Goal: Transaction & Acquisition: Obtain resource

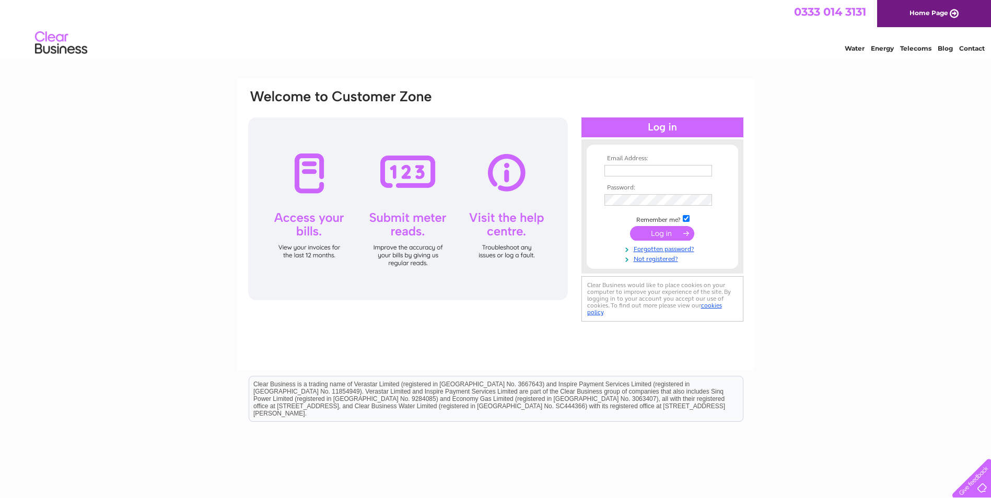
type input "[EMAIL_ADDRESS][DOMAIN_NAME]"
click at [666, 232] on input "submit" at bounding box center [662, 233] width 64 height 15
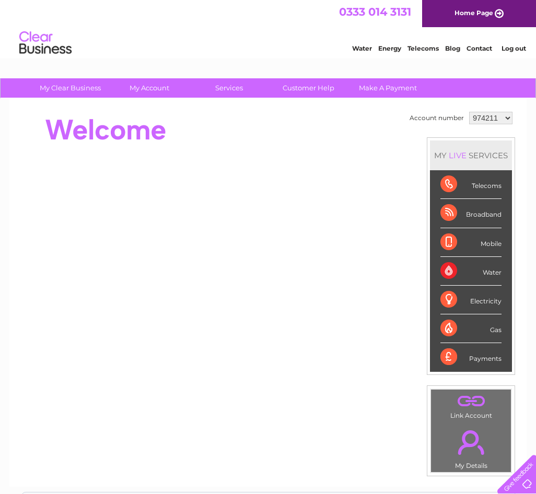
click at [506, 118] on select "974211 1054520" at bounding box center [490, 118] width 43 height 13
select select "1054520"
click at [469, 112] on select "974211 1054520" at bounding box center [490, 118] width 43 height 13
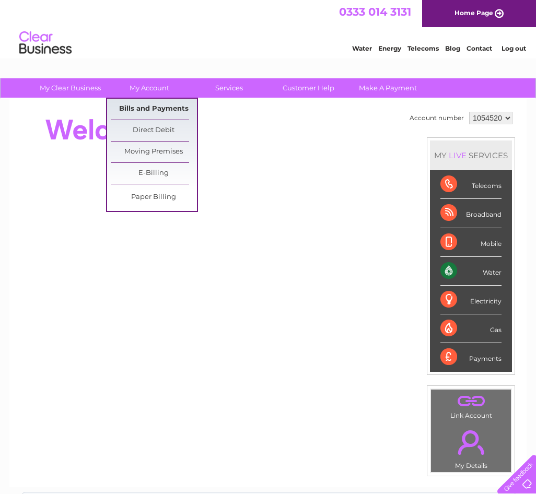
click at [157, 106] on link "Bills and Payments" at bounding box center [154, 109] width 86 height 21
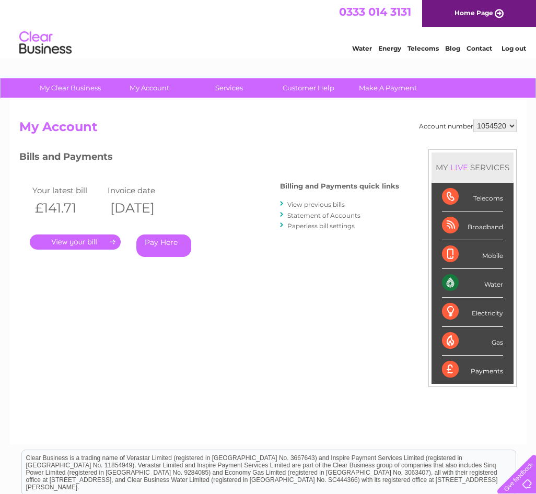
click at [67, 240] on link "." at bounding box center [75, 242] width 91 height 15
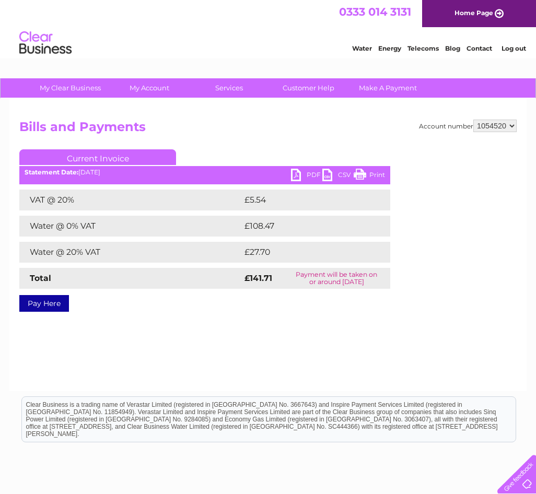
click at [295, 177] on link "PDF" at bounding box center [306, 176] width 31 height 15
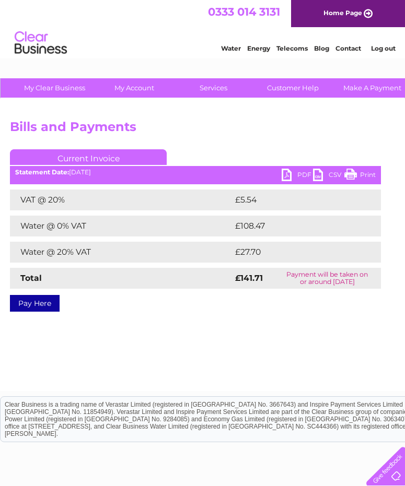
click at [367, 17] on link "Home Page" at bounding box center [348, 13] width 114 height 27
